Goal: Task Accomplishment & Management: Use online tool/utility

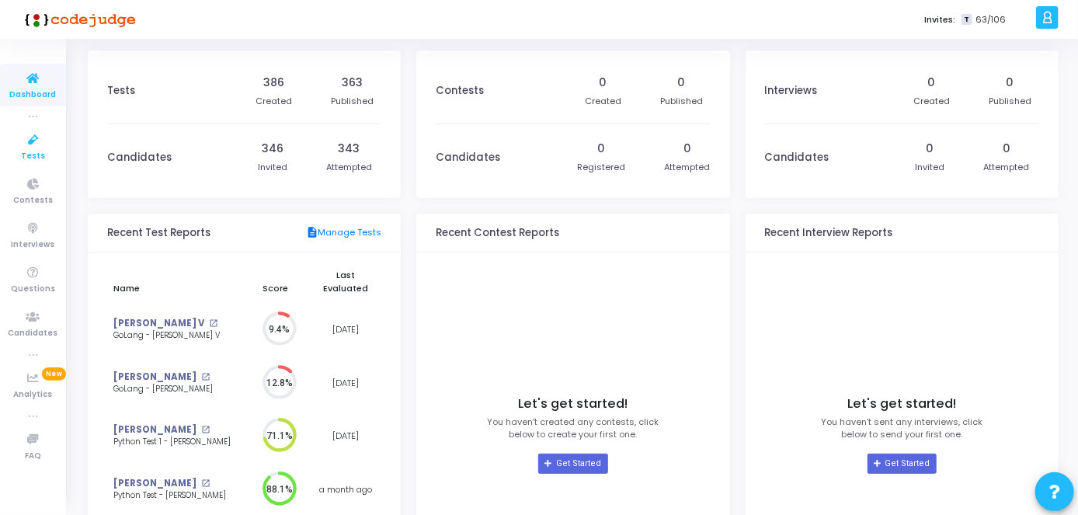
click at [30, 160] on span "Tests" at bounding box center [33, 156] width 24 height 13
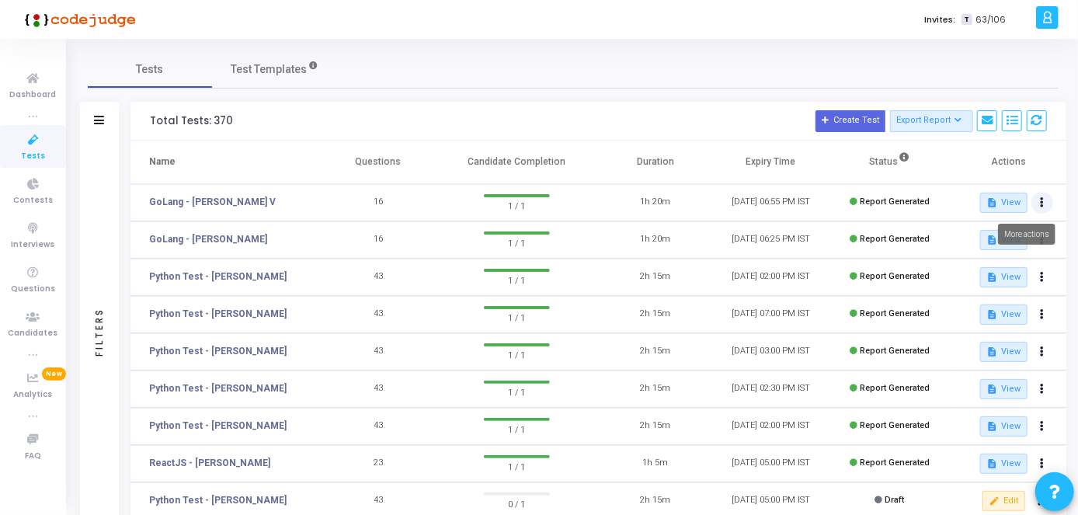
click at [1046, 201] on button at bounding box center [1043, 203] width 22 height 22
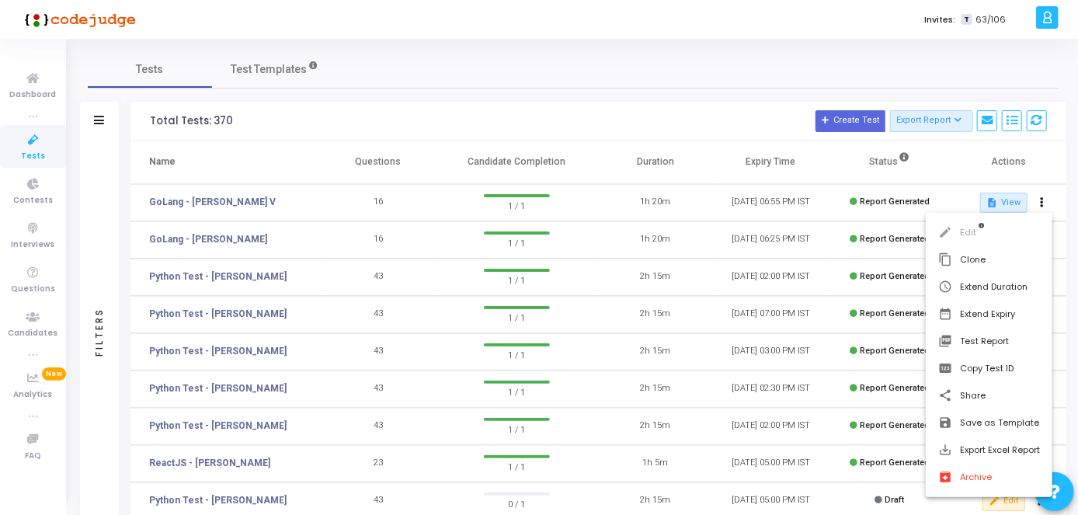
click at [279, 75] on div at bounding box center [539, 257] width 1078 height 515
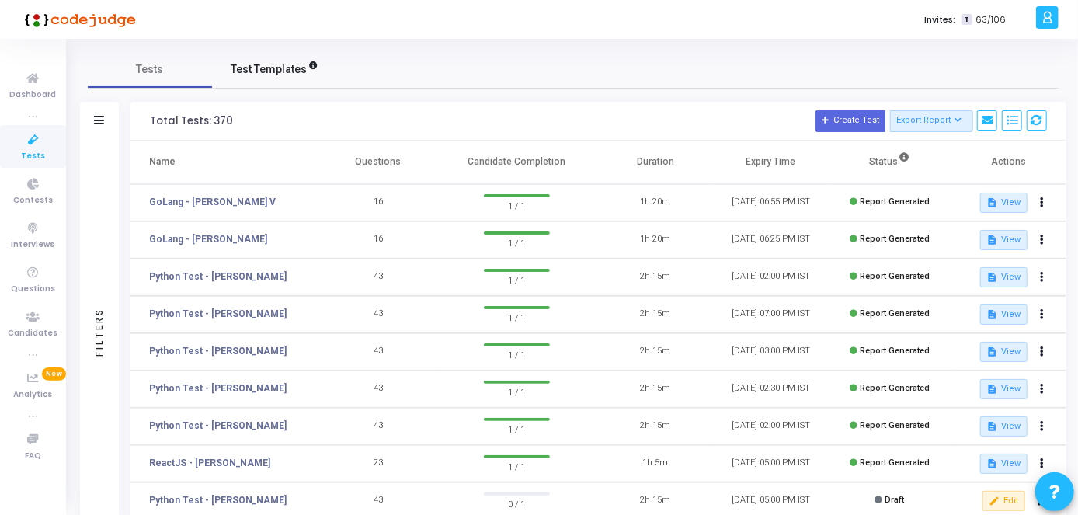
click at [279, 75] on span "Test Templates" at bounding box center [269, 69] width 76 height 16
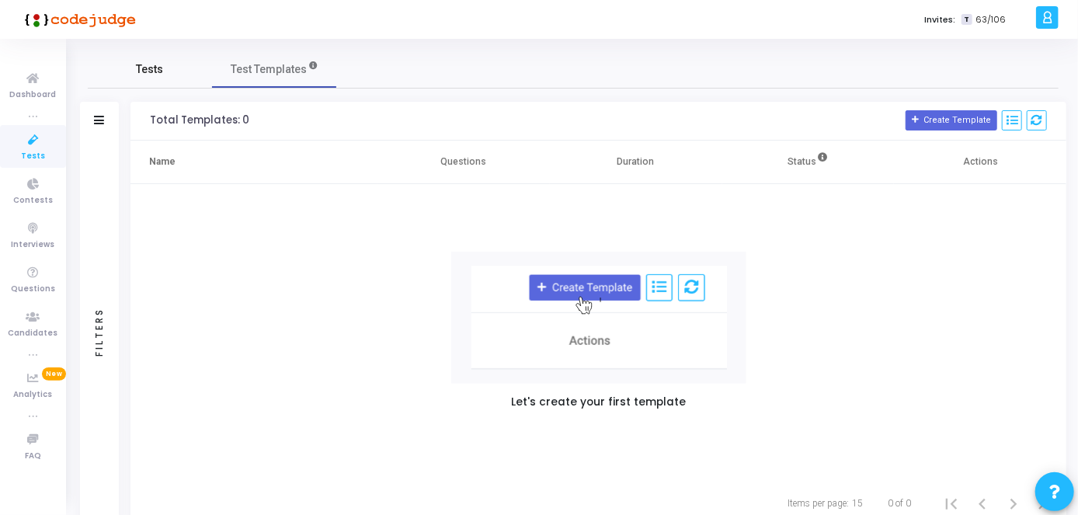
click at [163, 68] on link "Tests" at bounding box center [150, 68] width 124 height 37
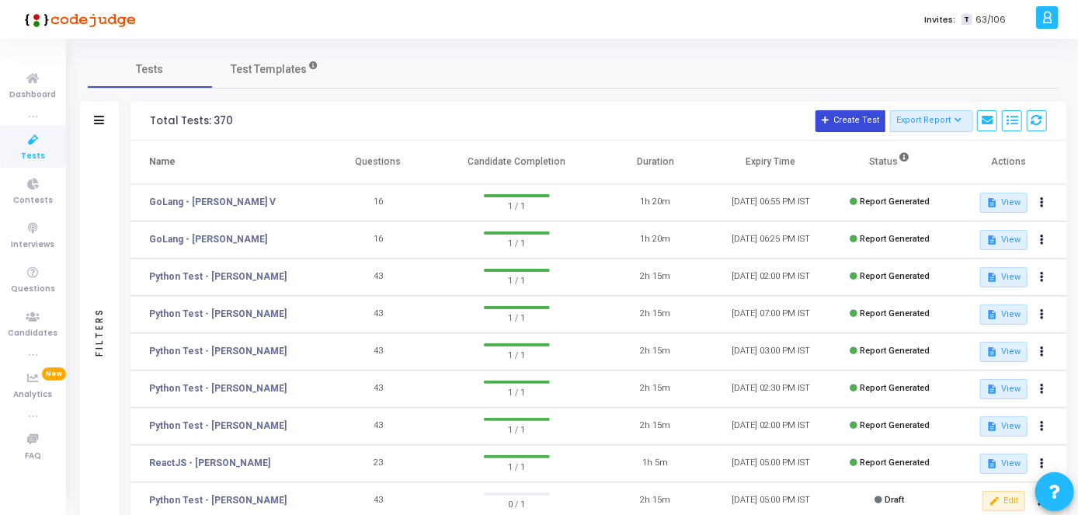
click at [861, 115] on button "Create Test" at bounding box center [851, 121] width 70 height 22
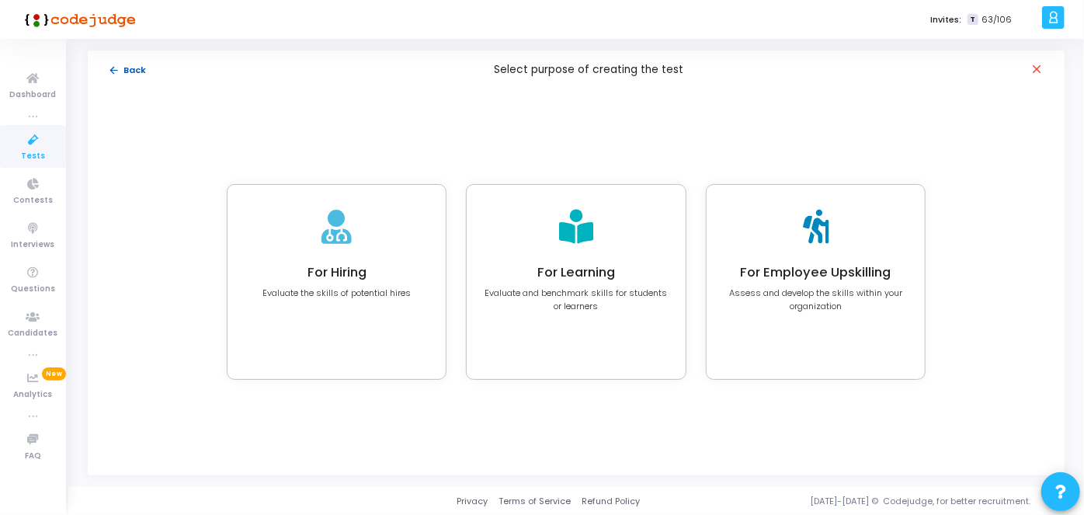
click at [112, 68] on mat-icon "arrow_back" at bounding box center [114, 70] width 12 height 12
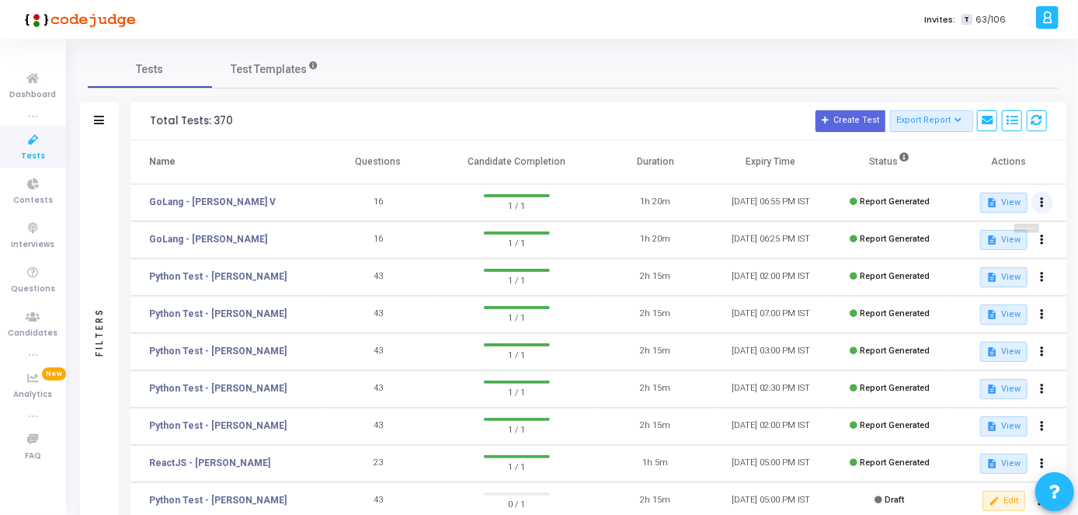
click at [1049, 203] on button at bounding box center [1043, 203] width 22 height 22
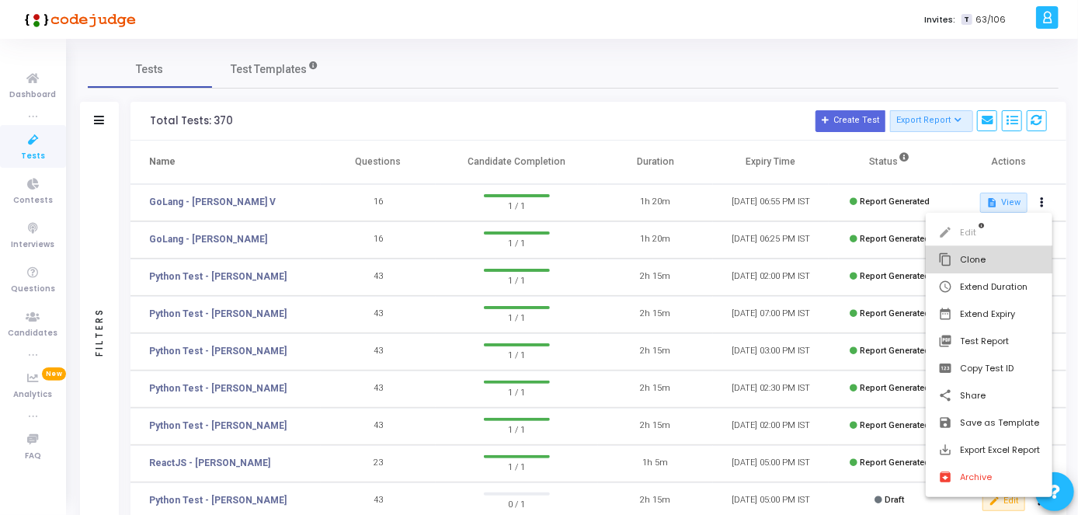
click at [969, 259] on button "content_copy Clone" at bounding box center [989, 259] width 127 height 27
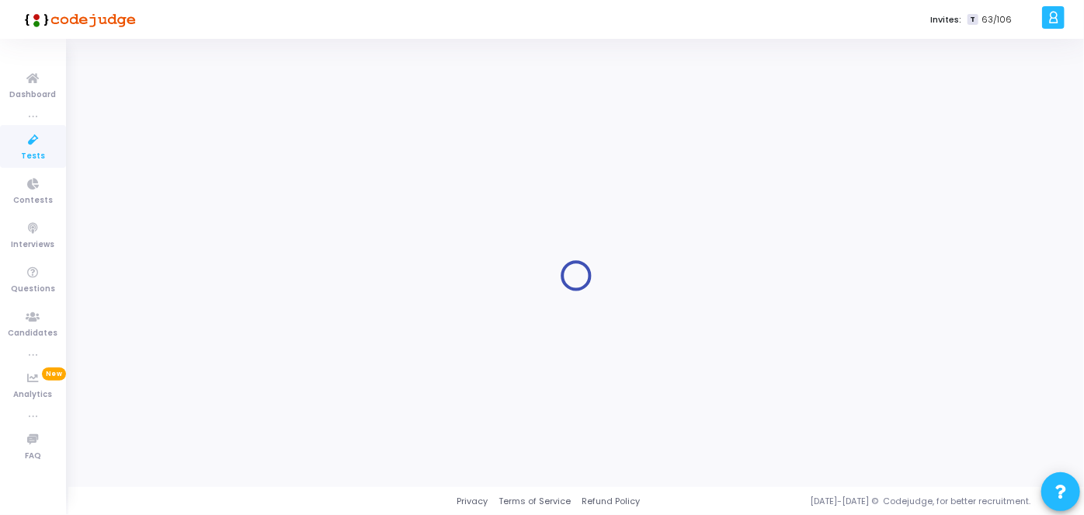
click at [969, 259] on div at bounding box center [576, 276] width 977 height 425
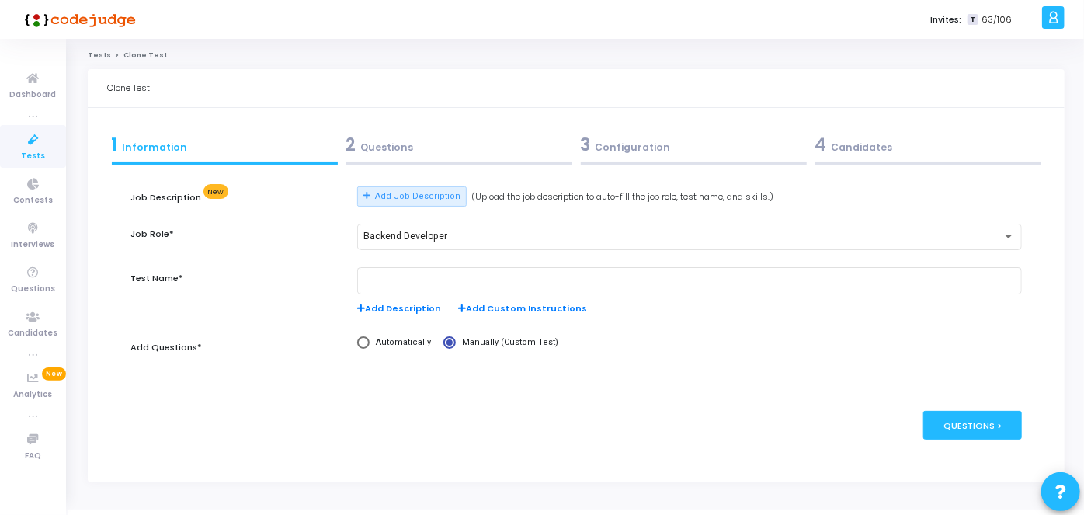
type input "GoLang - [PERSON_NAME] V"
click at [430, 145] on div "2 Questions" at bounding box center [457, 145] width 224 height 26
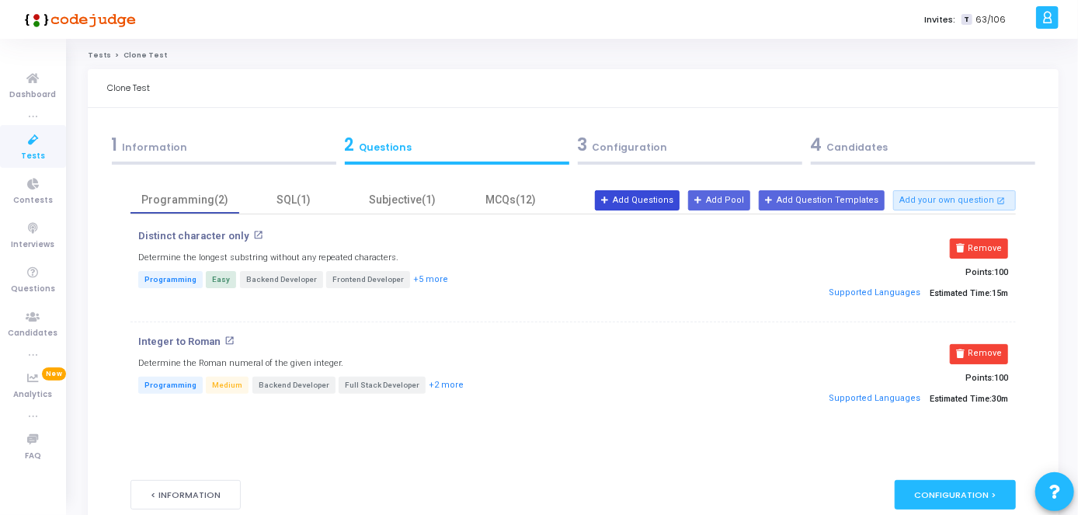
click at [663, 204] on button "Add Questions" at bounding box center [637, 200] width 85 height 20
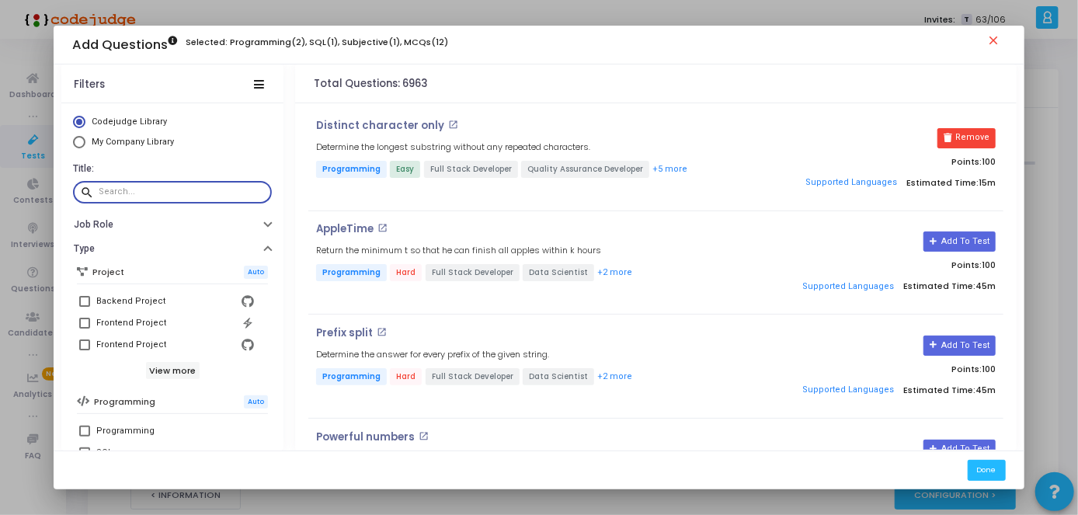
click at [155, 188] on input "text" at bounding box center [183, 191] width 168 height 9
click at [130, 187] on input "text" at bounding box center [183, 191] width 168 height 9
click at [79, 303] on span at bounding box center [84, 301] width 11 height 11
click at [84, 307] on input "Backend Project" at bounding box center [84, 307] width 1 height 1
checkbox input "true"
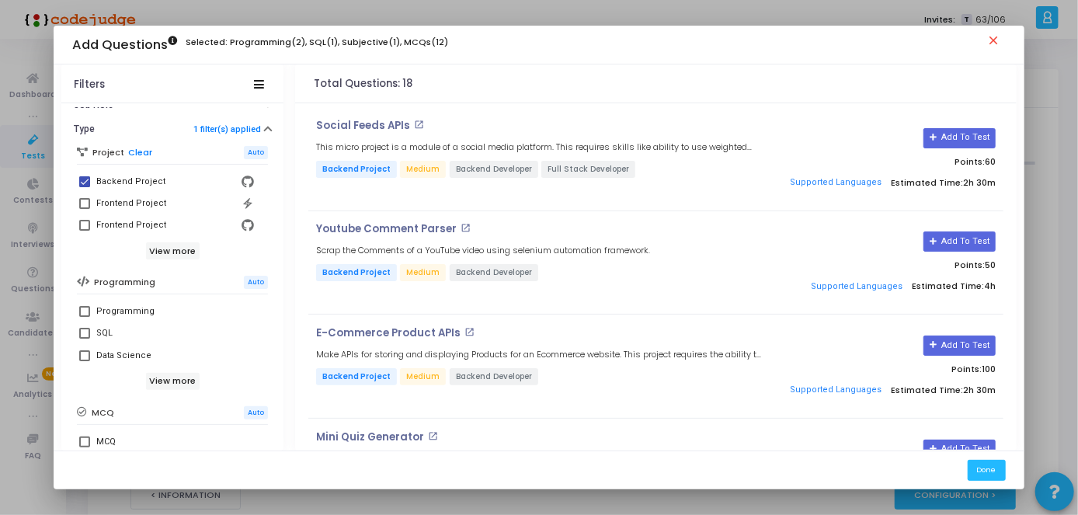
scroll to position [144, 0]
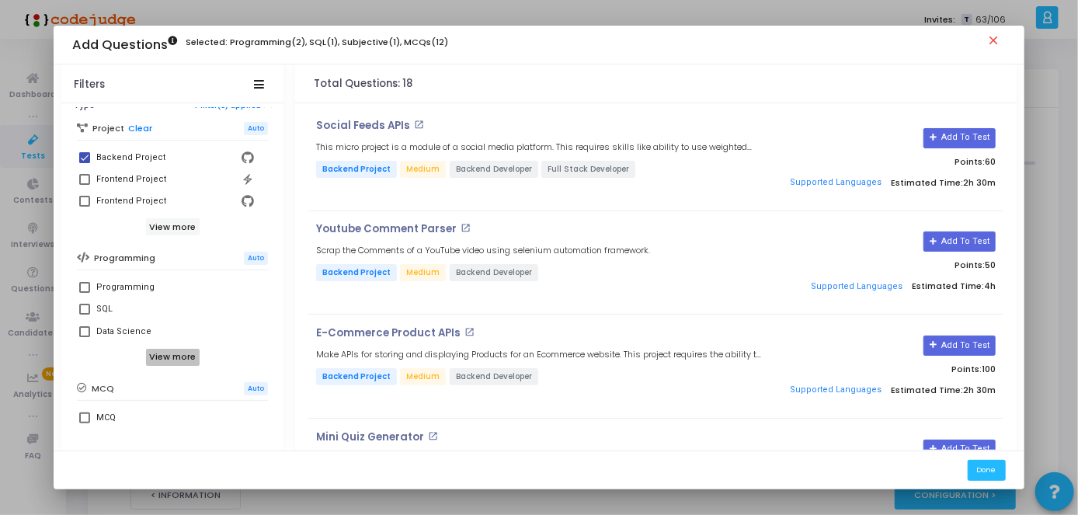
click at [177, 354] on h6 "View more" at bounding box center [173, 357] width 54 height 17
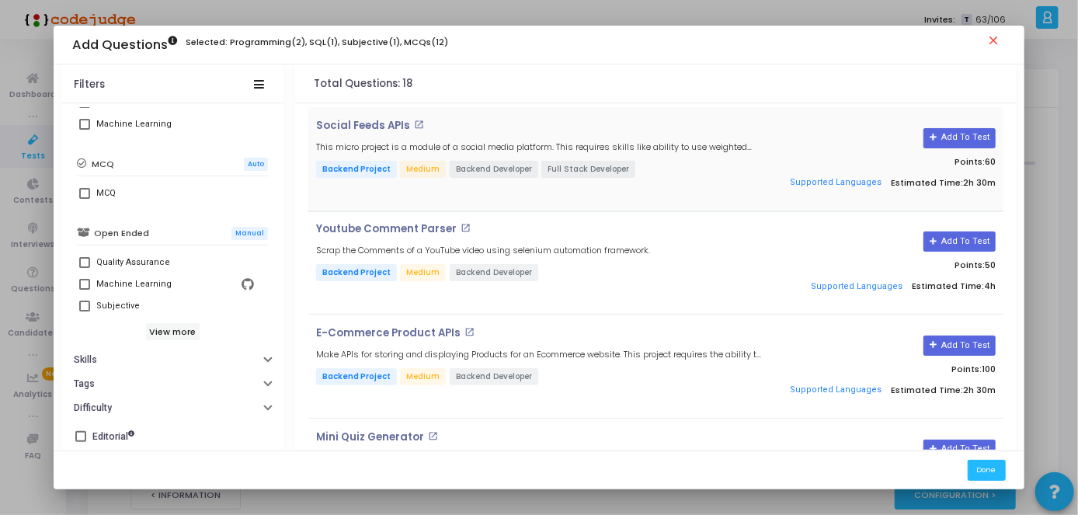
scroll to position [0, 0]
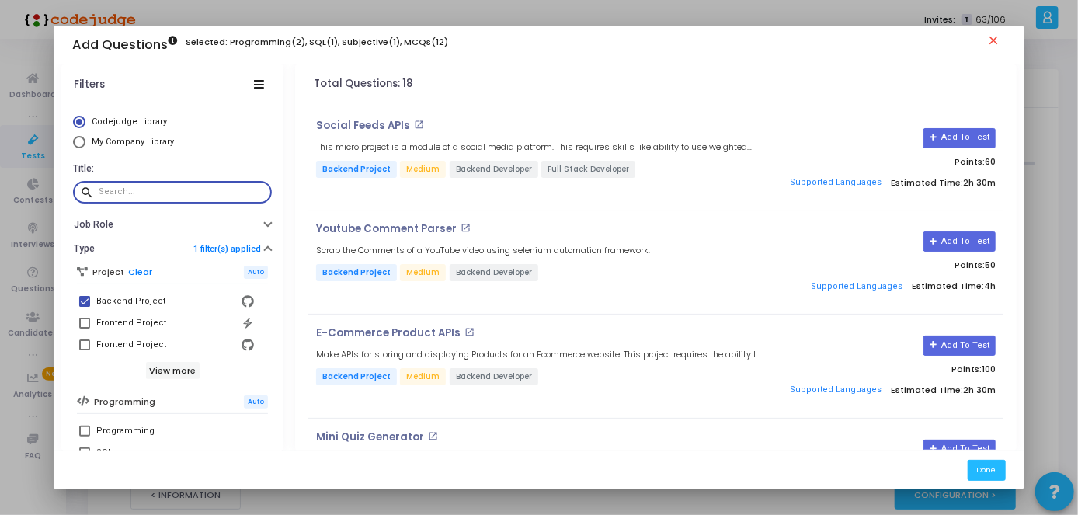
click at [134, 193] on input "text" at bounding box center [183, 191] width 168 height 9
click at [265, 221] on icon "button" at bounding box center [268, 223] width 6 height 4
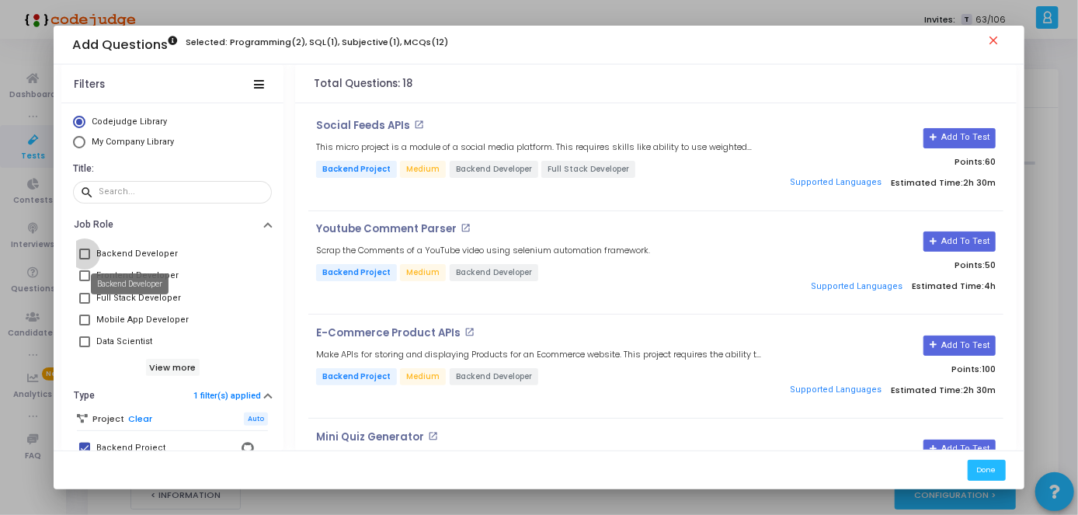
click at [161, 249] on div "Backend Developer" at bounding box center [137, 254] width 82 height 19
click at [85, 259] on input "Backend Developer" at bounding box center [84, 259] width 1 height 1
checkbox input "true"
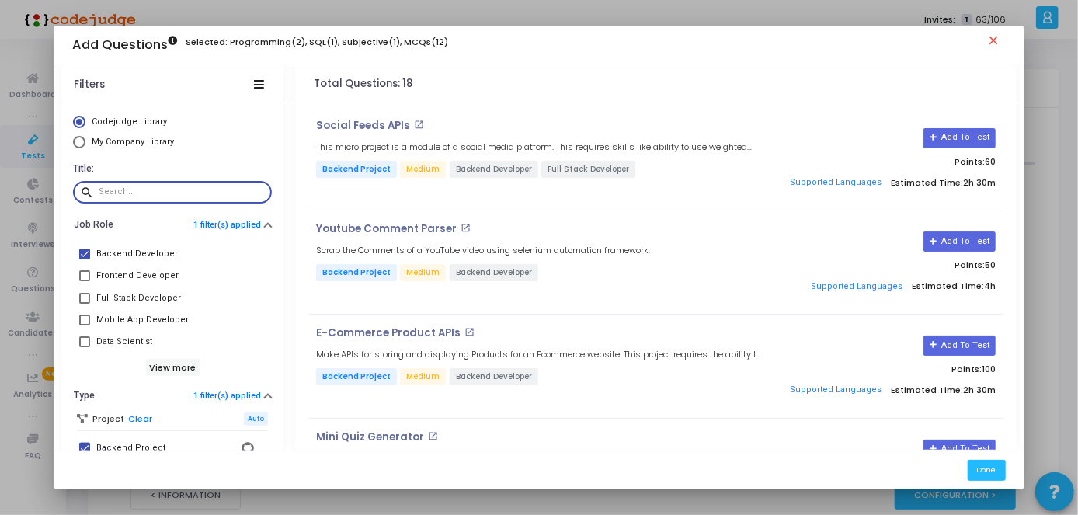
click at [189, 197] on input "text" at bounding box center [183, 191] width 168 height 9
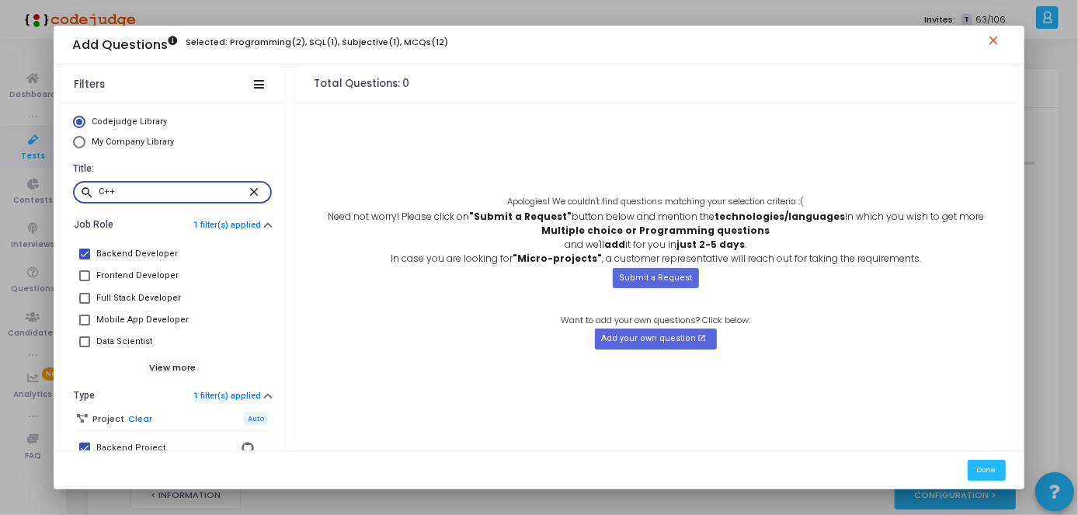
type input "C++"
click at [236, 197] on div "C++" at bounding box center [173, 191] width 149 height 25
click at [996, 43] on mat-icon "close" at bounding box center [996, 42] width 19 height 19
